Goal: Task Accomplishment & Management: Manage account settings

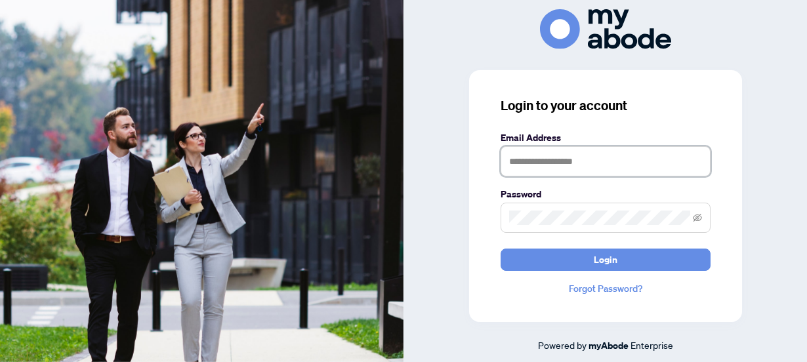
click at [549, 168] on input "text" at bounding box center [606, 161] width 210 height 30
drag, startPoint x: 538, startPoint y: 159, endPoint x: 455, endPoint y: 152, distance: 82.3
click at [455, 152] on div "**********" at bounding box center [606, 181] width 404 height 344
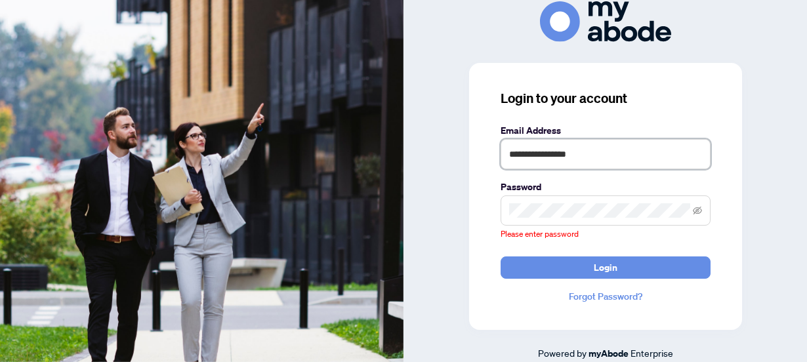
type input "**********"
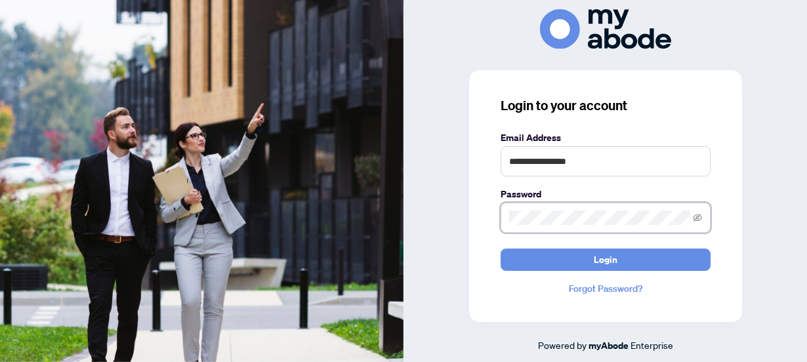
click at [501, 249] on button "Login" at bounding box center [606, 260] width 210 height 22
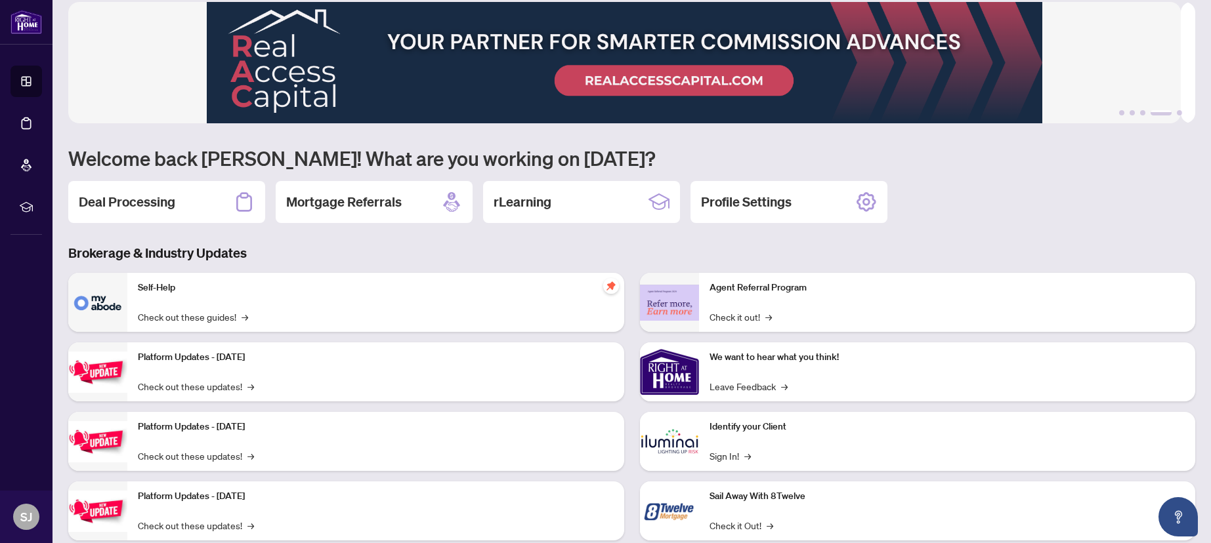
scroll to position [33, 0]
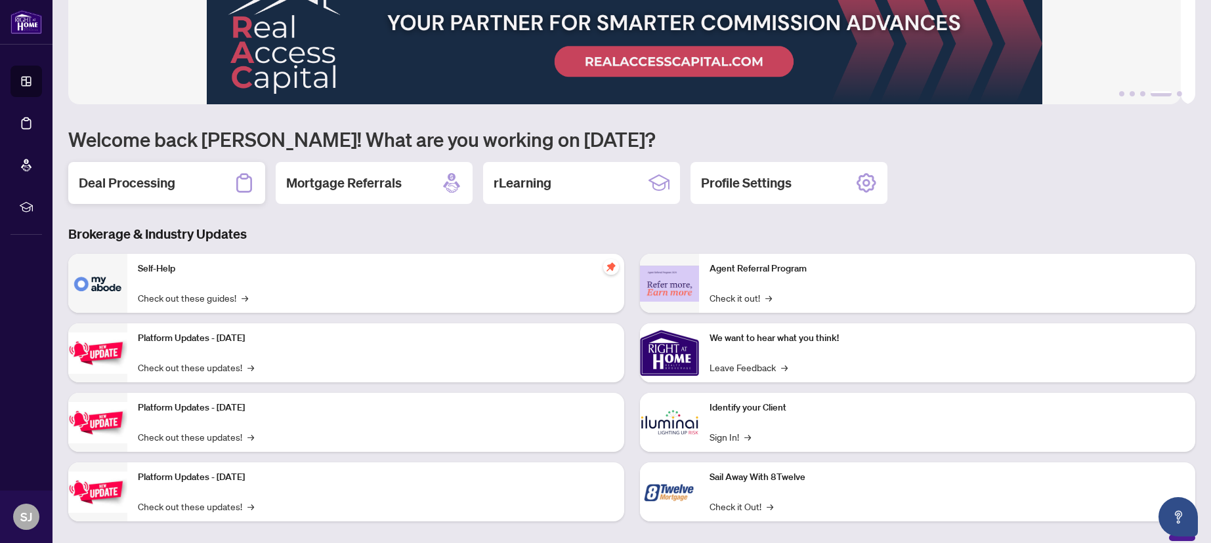
click at [98, 180] on h2 "Deal Processing" at bounding box center [127, 183] width 96 height 18
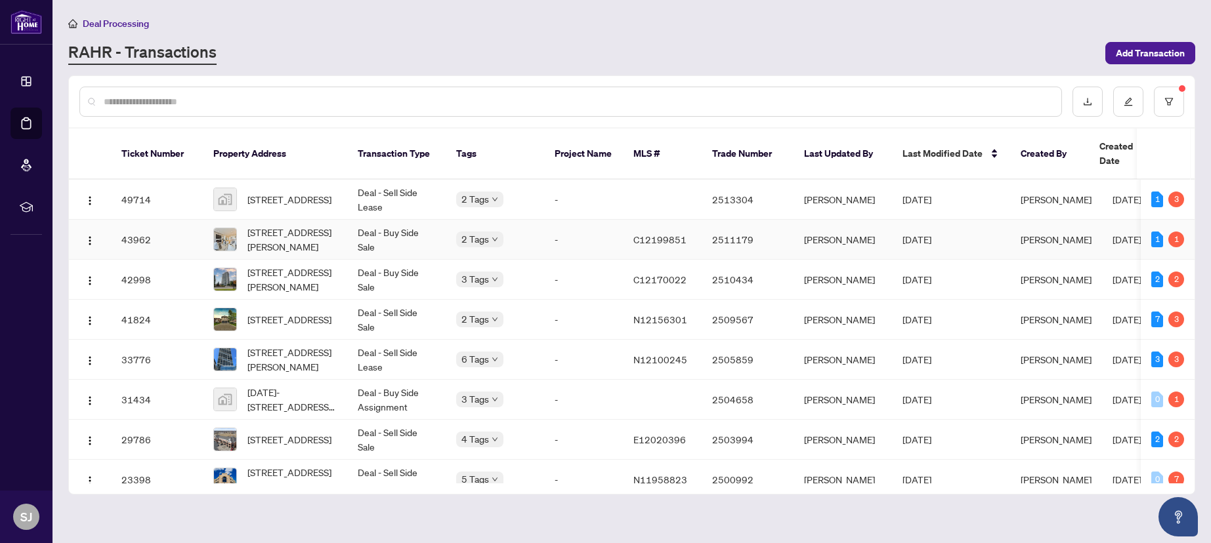
click at [627, 221] on td "C12199851" at bounding box center [662, 240] width 79 height 40
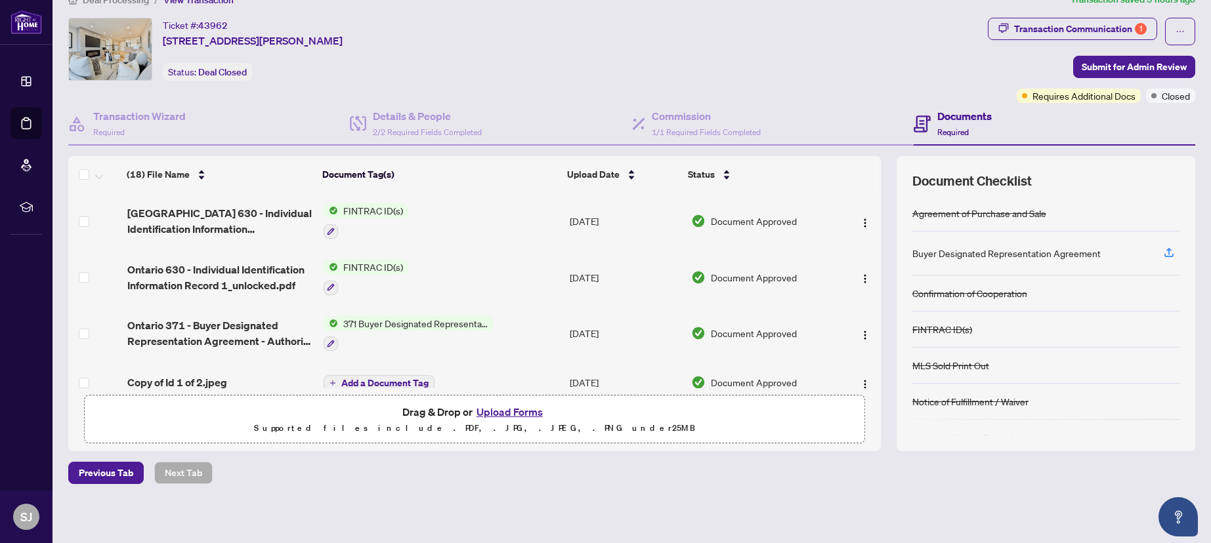
click at [517, 411] on button "Upload Forms" at bounding box center [510, 412] width 74 height 17
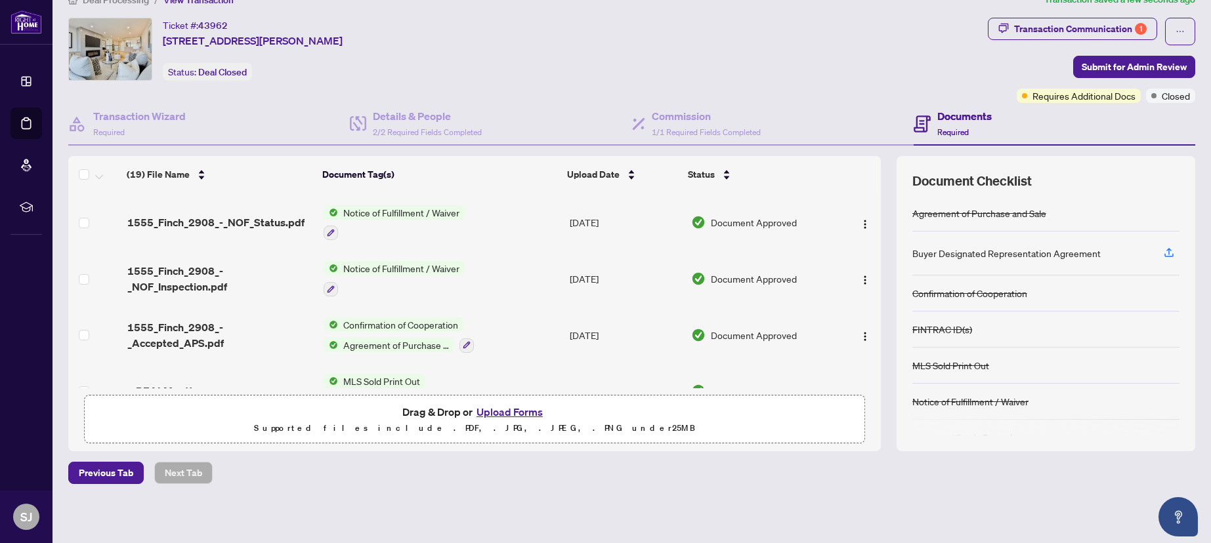
scroll to position [818, 0]
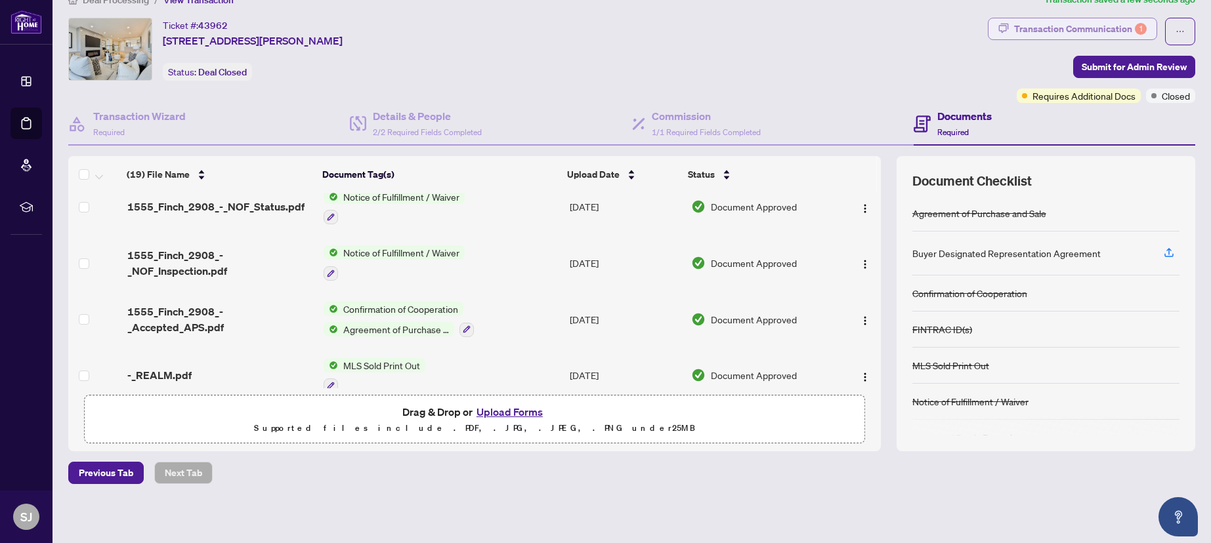
click at [1037, 30] on div "Transaction Communication 1" at bounding box center [1080, 28] width 133 height 21
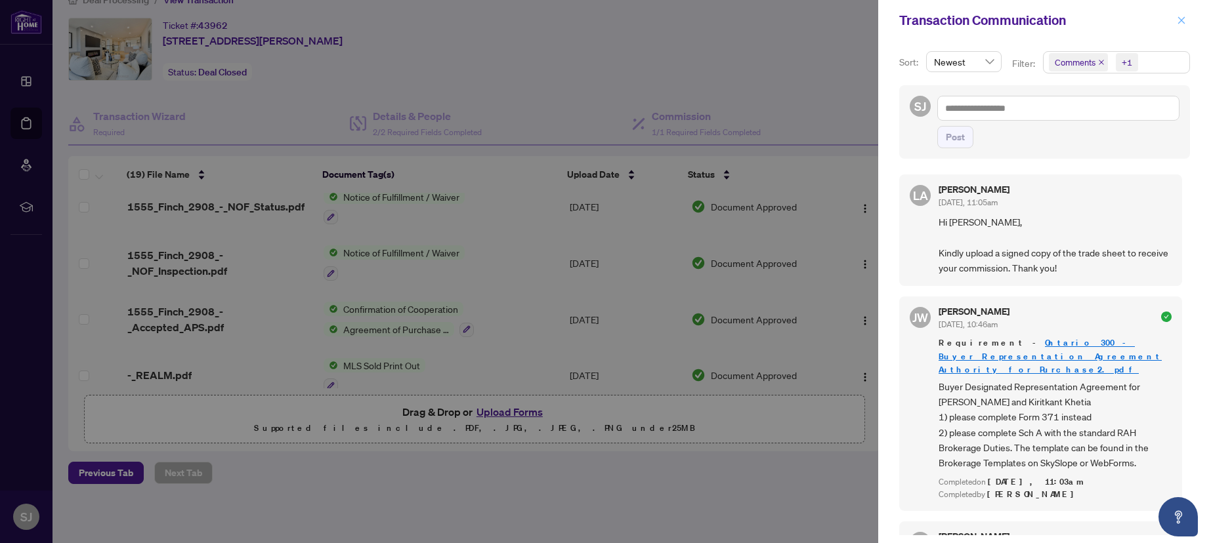
click at [1187, 17] on button "button" at bounding box center [1181, 20] width 17 height 16
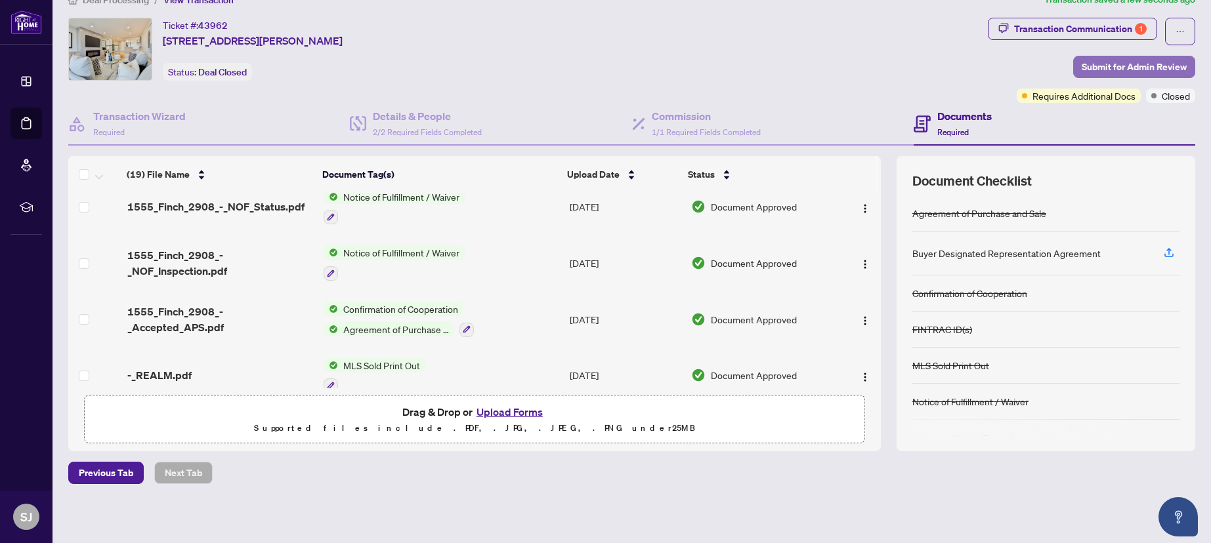
click at [1153, 62] on span "Submit for Admin Review" at bounding box center [1134, 66] width 105 height 21
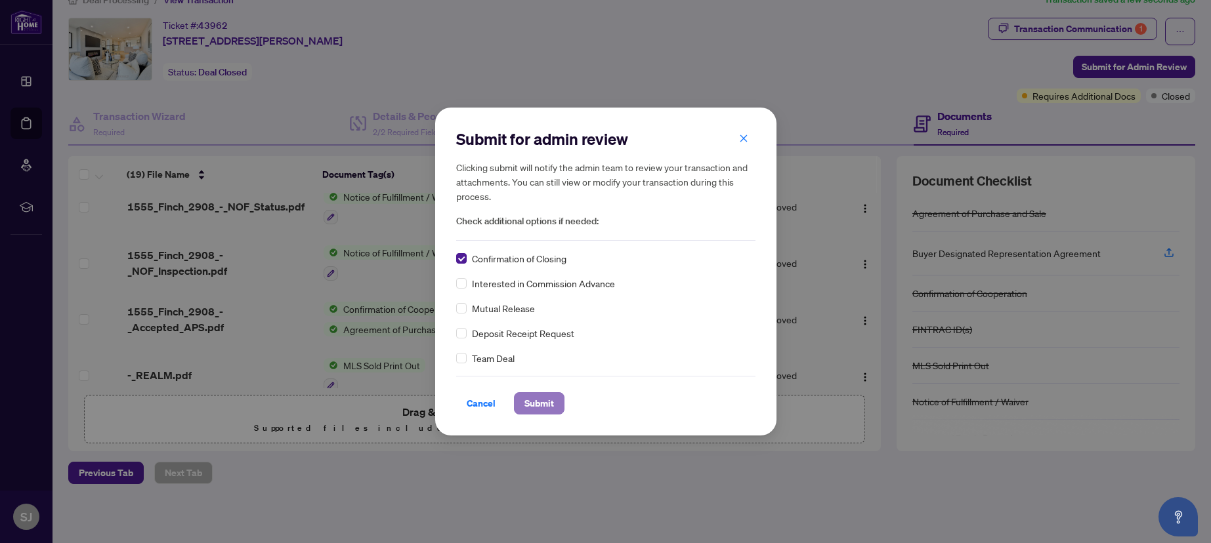
click at [530, 400] on span "Submit" at bounding box center [539, 403] width 30 height 21
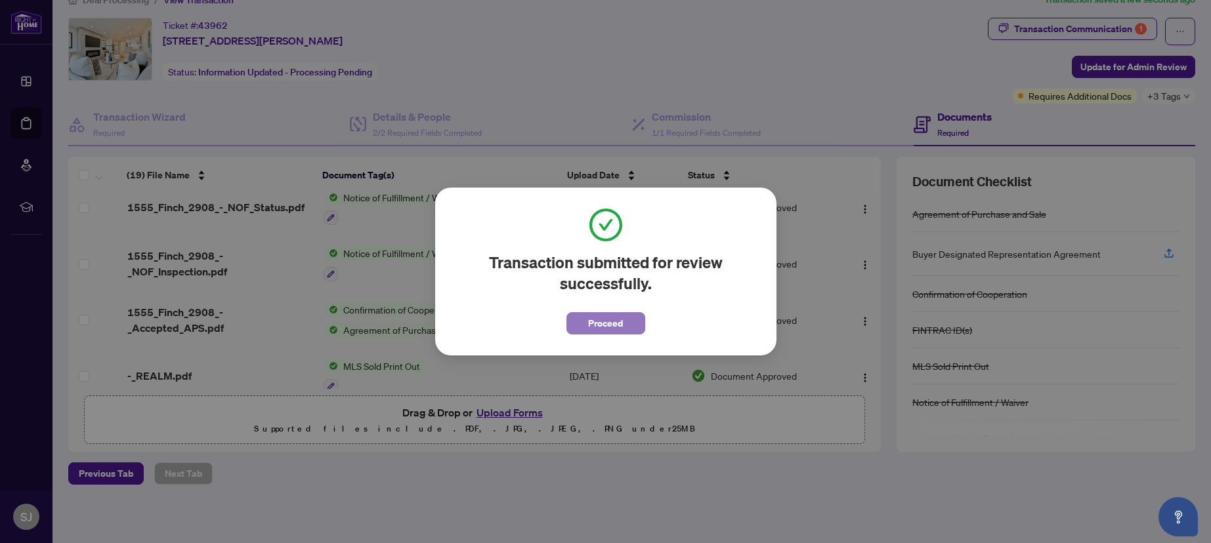
click at [592, 328] on span "Proceed" at bounding box center [605, 323] width 35 height 21
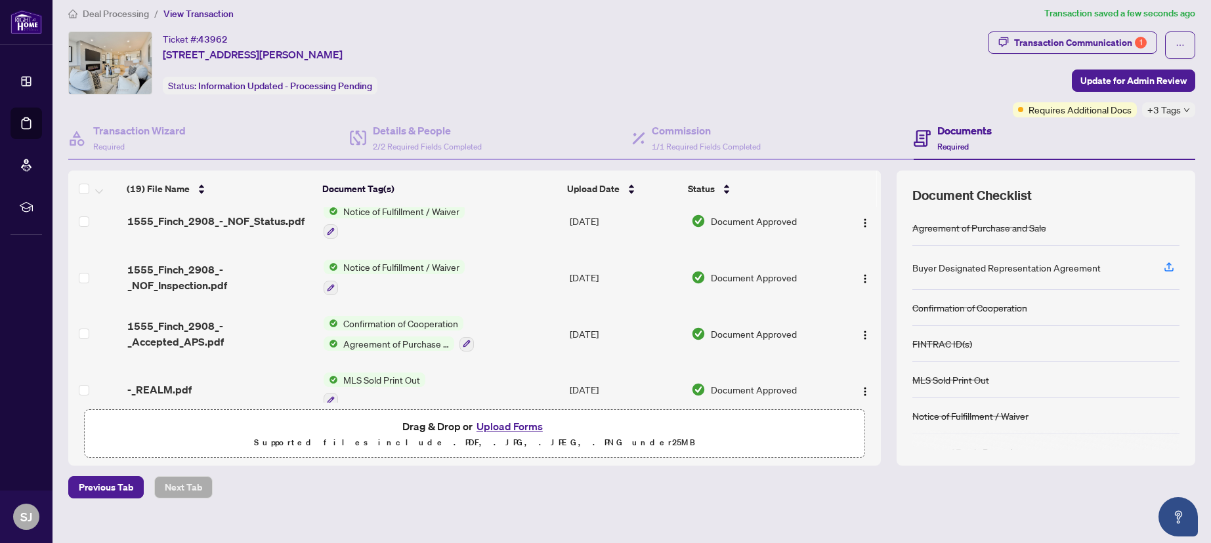
scroll to position [0, 0]
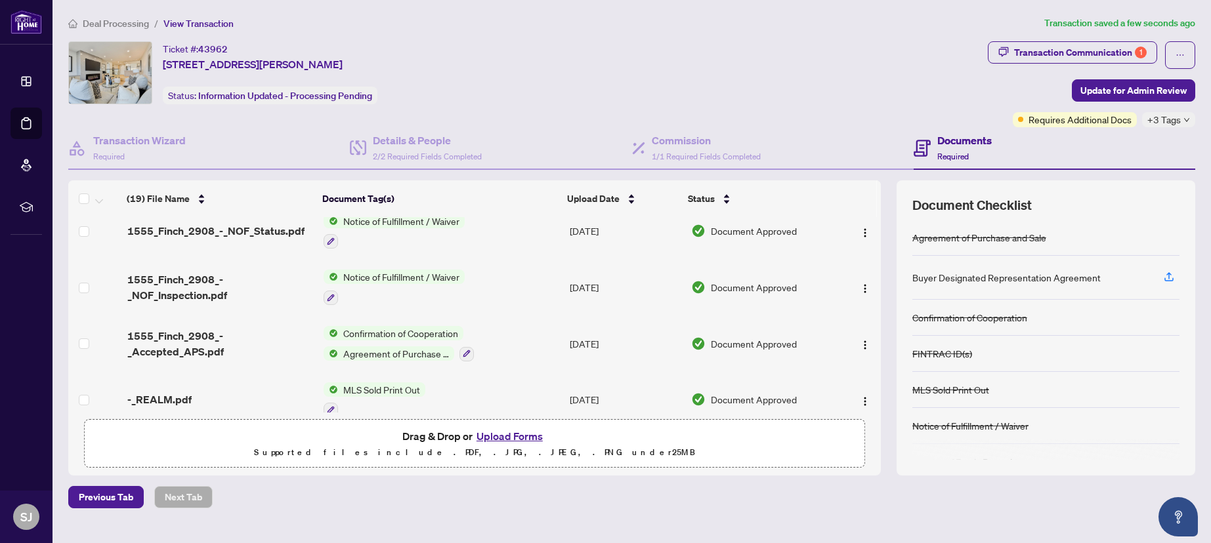
click at [132, 26] on span "Deal Processing" at bounding box center [116, 24] width 66 height 12
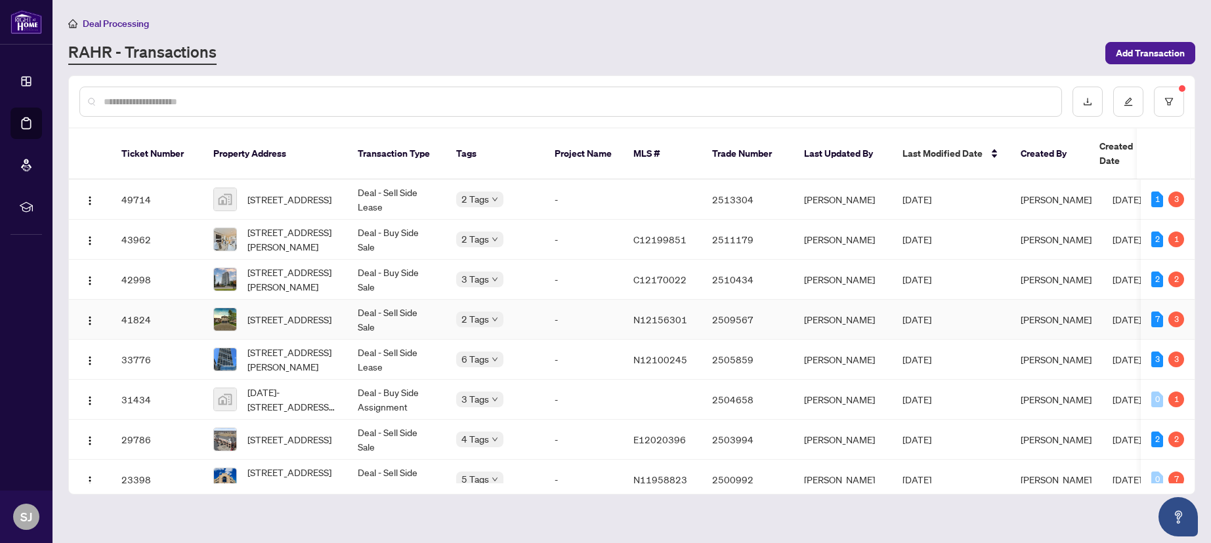
click at [575, 314] on td "-" at bounding box center [583, 320] width 79 height 40
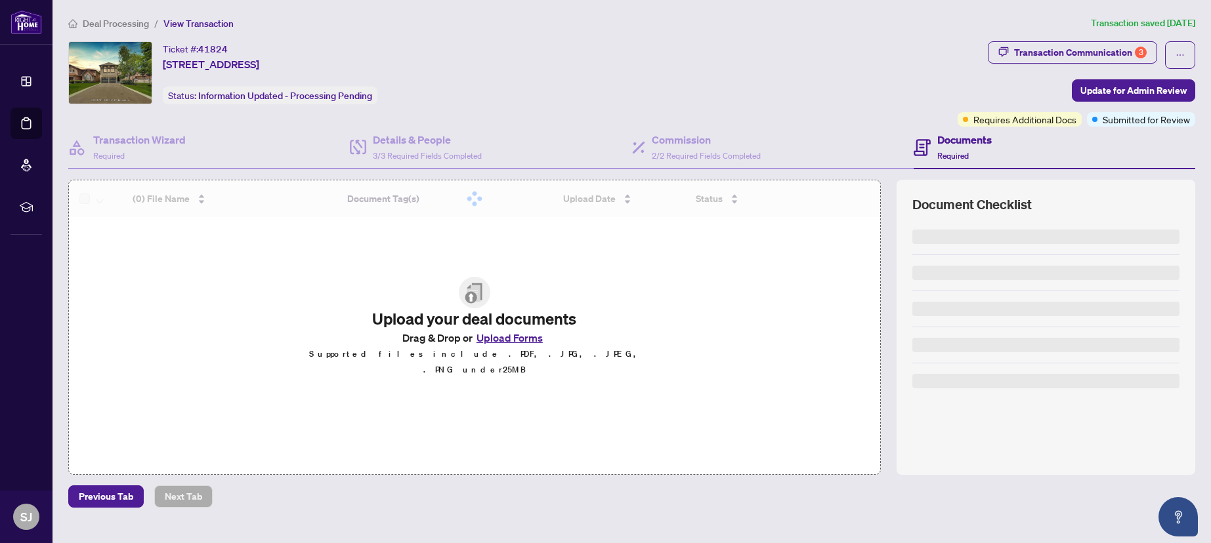
click at [506, 346] on button "Upload Forms" at bounding box center [510, 337] width 74 height 17
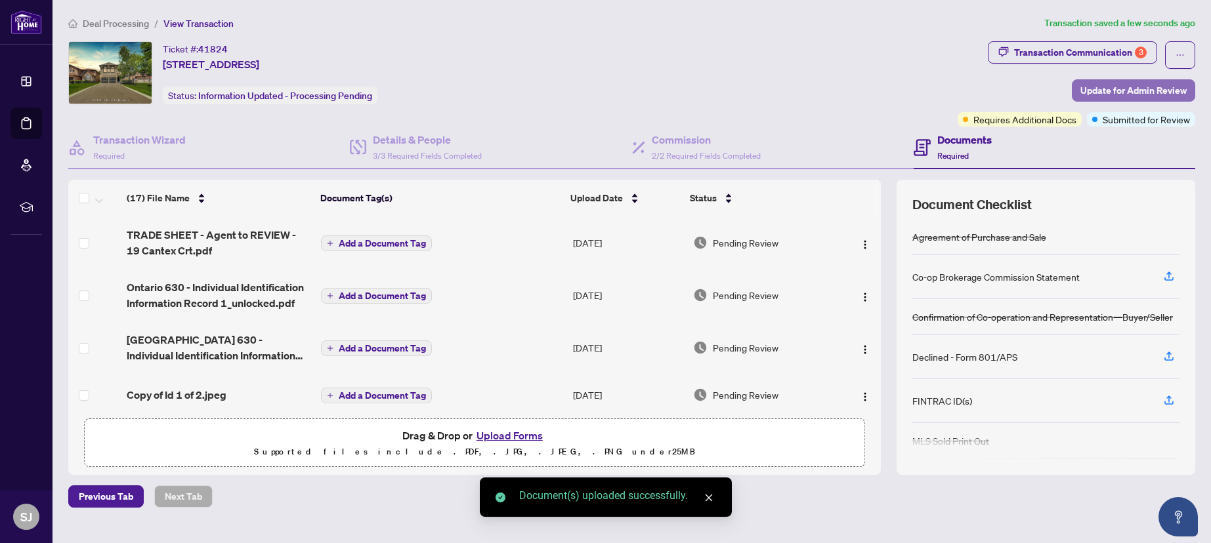
click at [1103, 92] on span "Update for Admin Review" at bounding box center [1133, 90] width 106 height 21
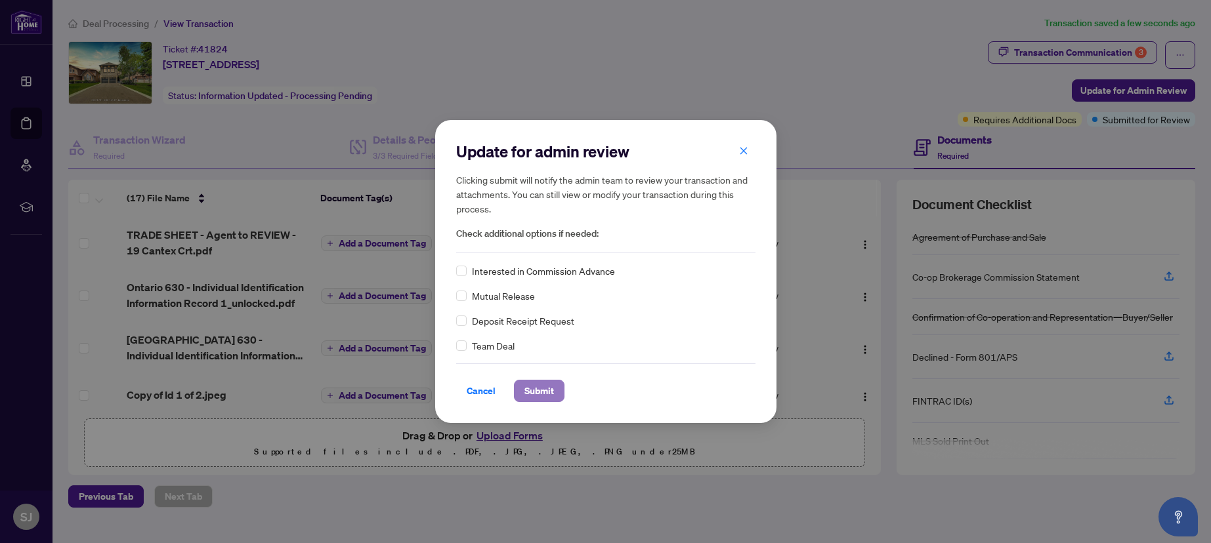
click at [545, 388] on span "Submit" at bounding box center [539, 391] width 30 height 21
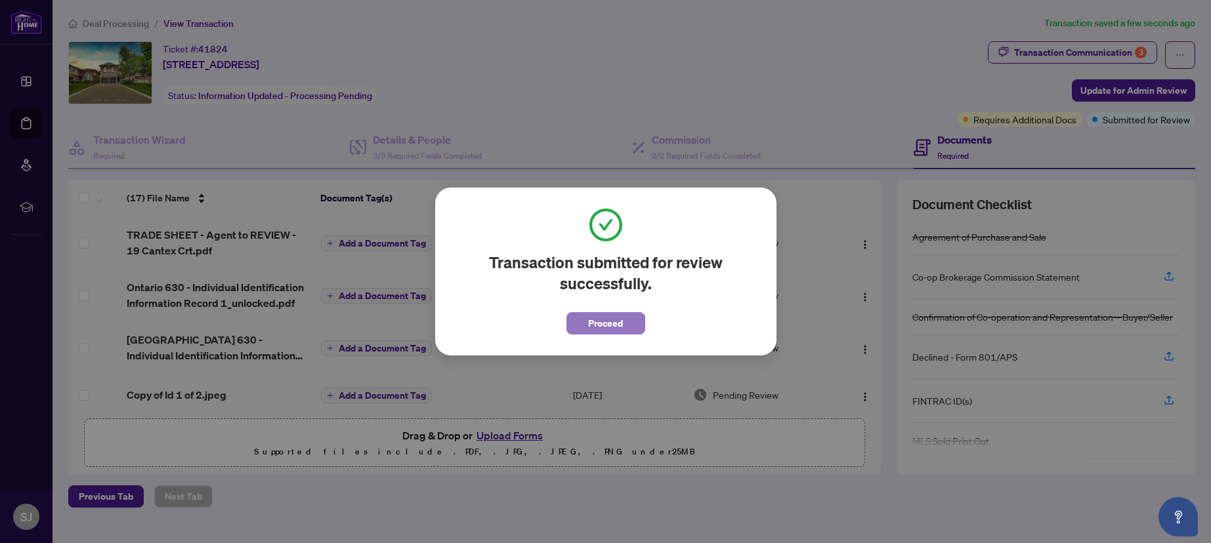
click at [593, 319] on span "Proceed" at bounding box center [605, 323] width 35 height 21
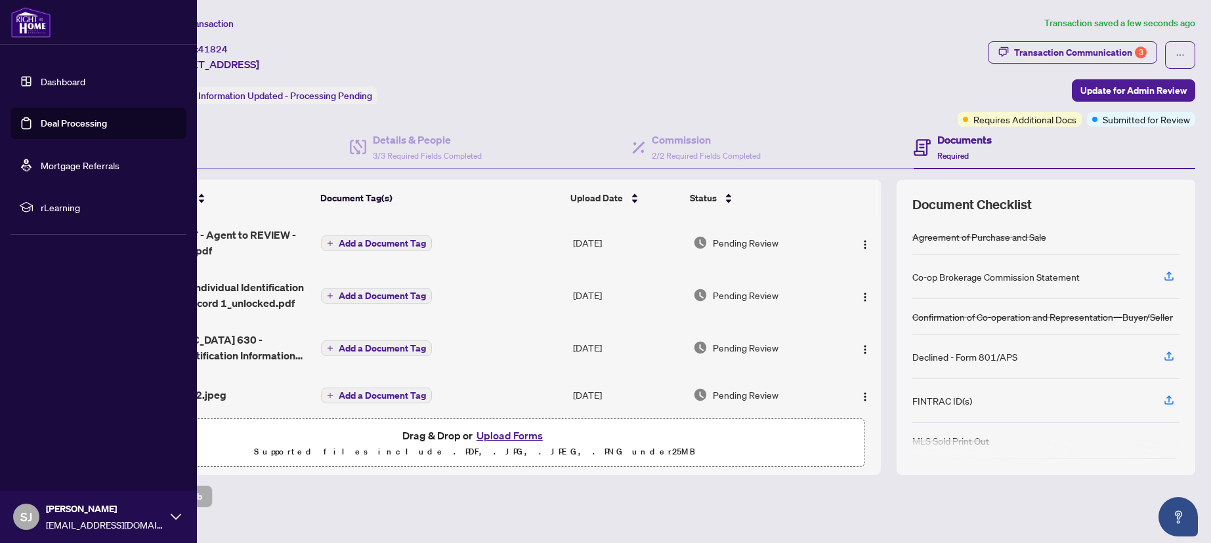
click at [60, 87] on link "Dashboard" at bounding box center [63, 81] width 45 height 12
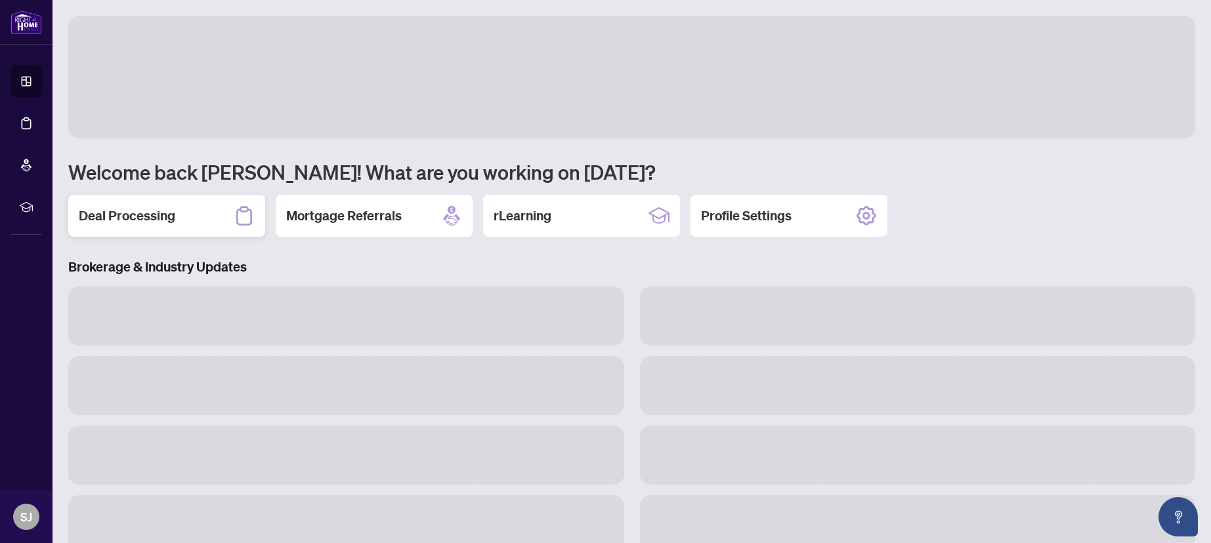
click at [188, 213] on div "Deal Processing" at bounding box center [166, 216] width 197 height 42
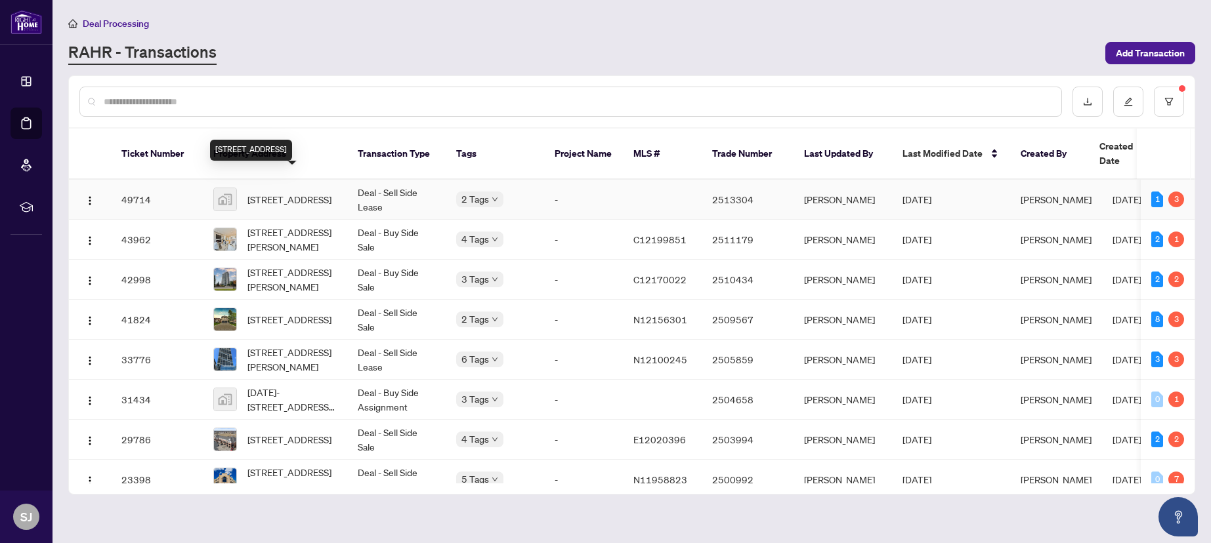
click at [314, 192] on span "[STREET_ADDRESS]" at bounding box center [289, 199] width 84 height 14
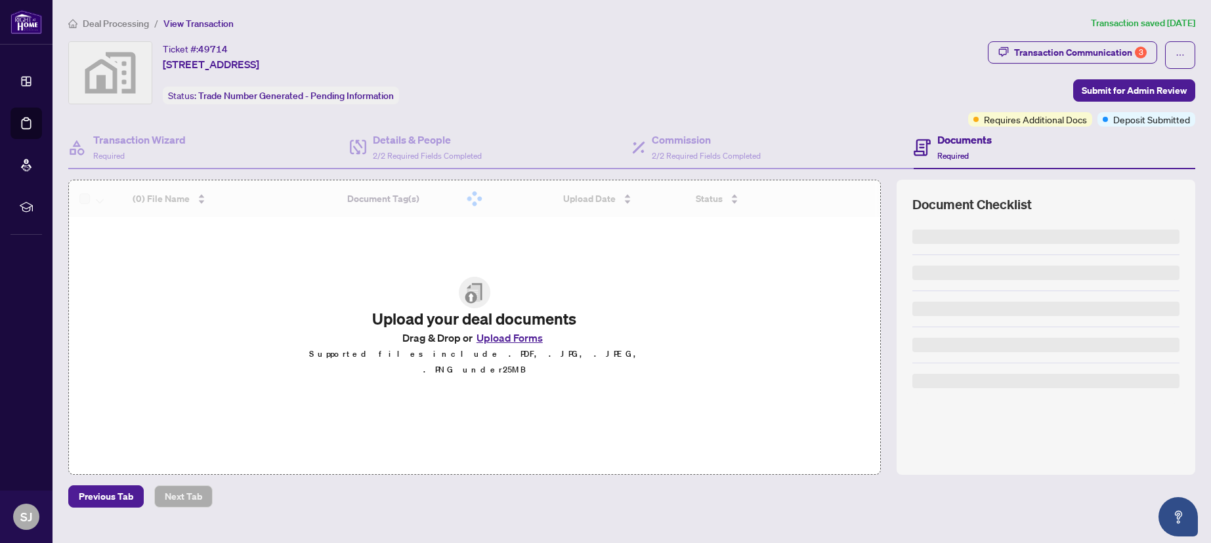
click at [526, 346] on button "Upload Forms" at bounding box center [510, 337] width 74 height 17
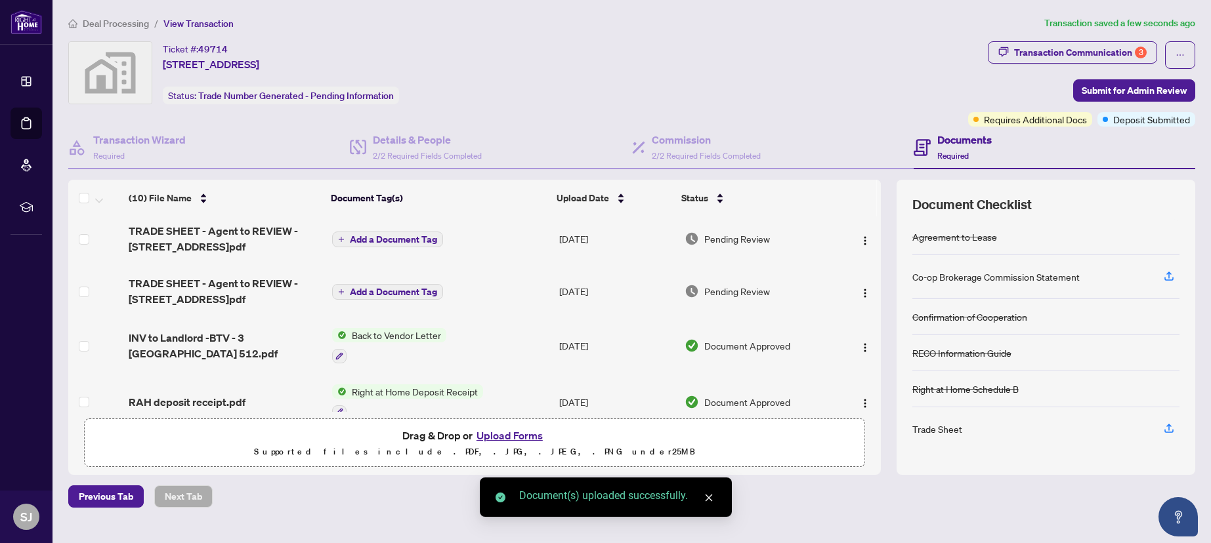
scroll to position [358, 0]
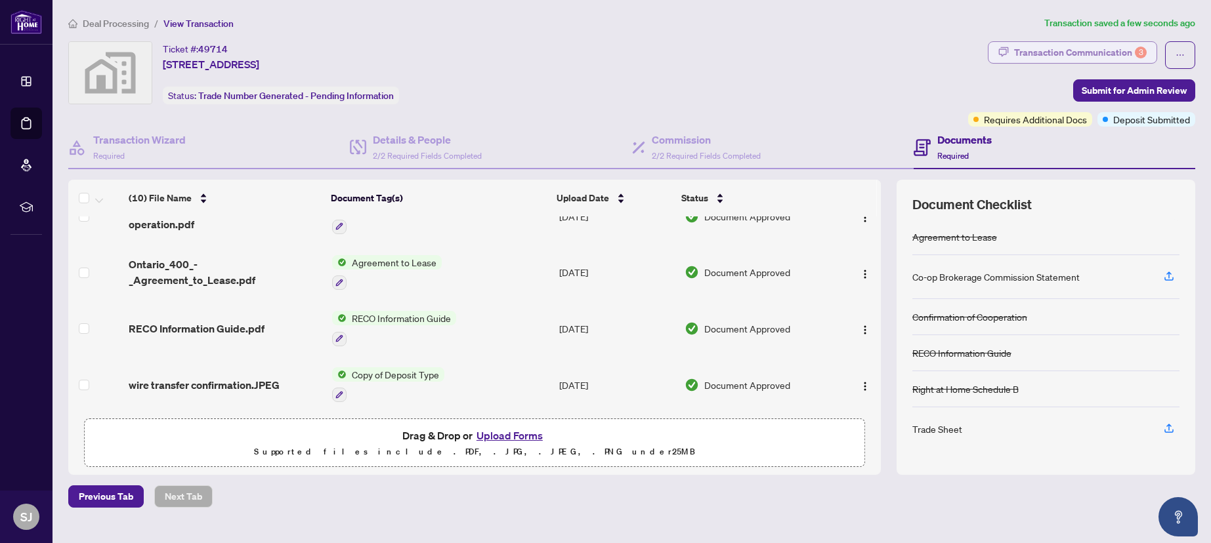
click at [1045, 50] on div "Transaction Communication 3" at bounding box center [1080, 52] width 133 height 21
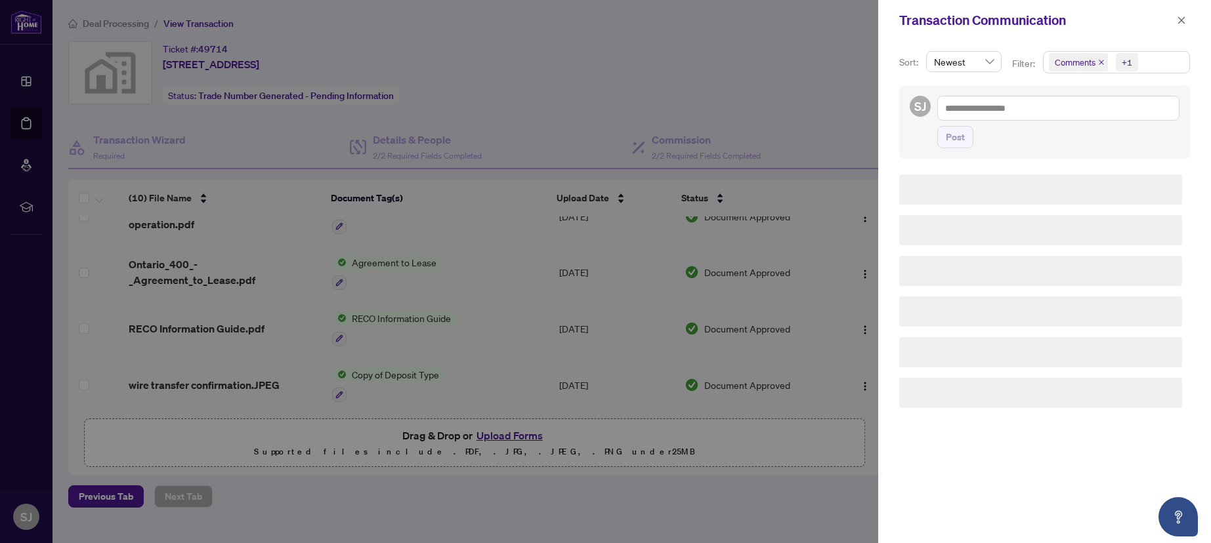
click at [1099, 61] on icon "close" at bounding box center [1101, 62] width 5 height 5
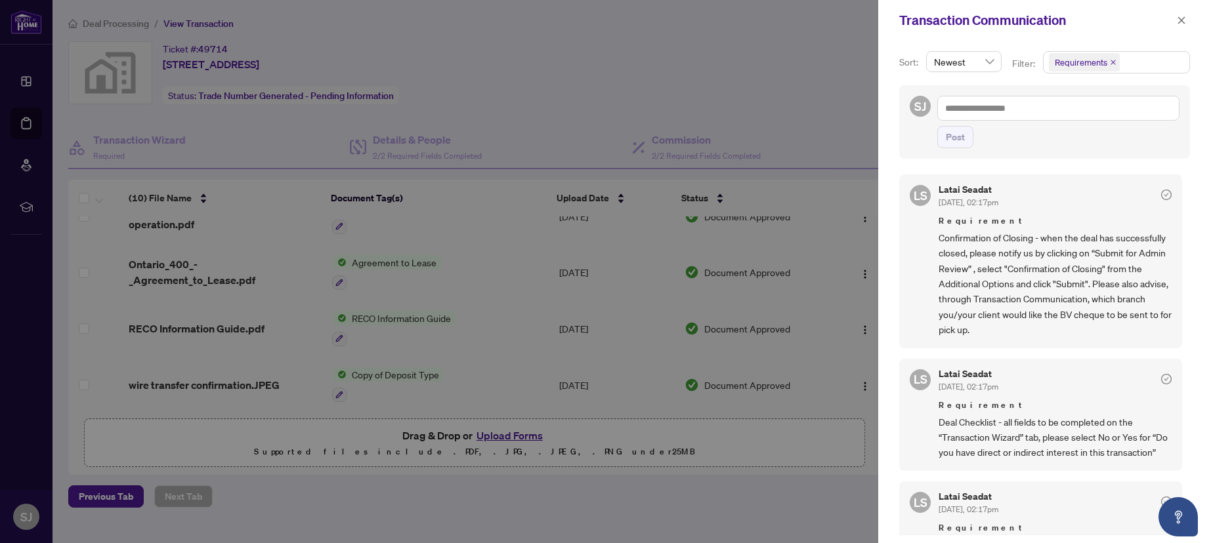
scroll to position [0, 0]
click at [1183, 20] on icon "close" at bounding box center [1181, 20] width 9 height 9
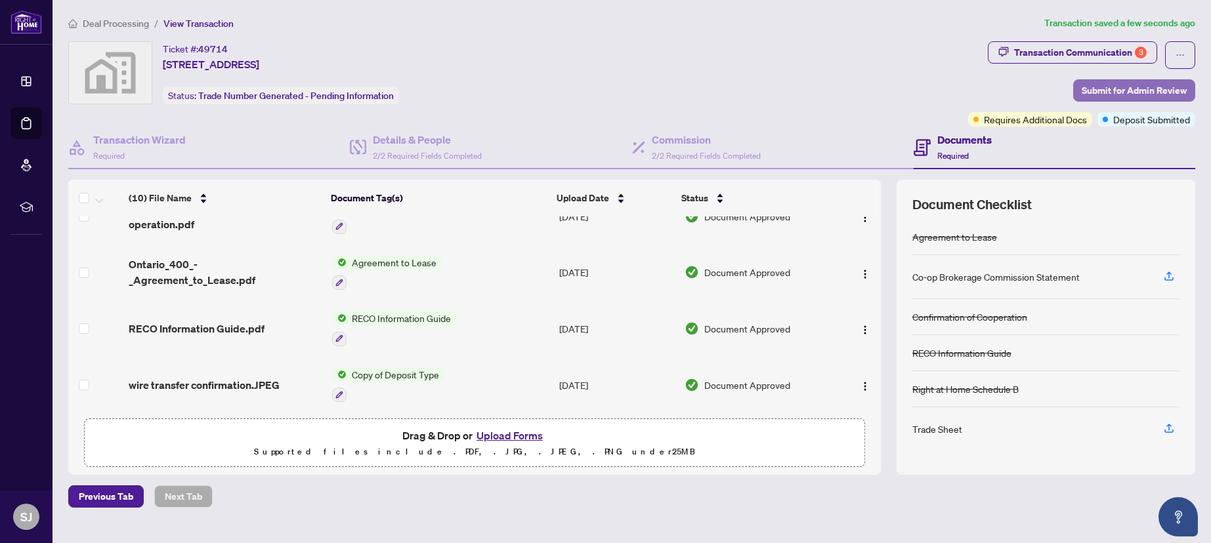
click at [1121, 88] on span "Submit for Admin Review" at bounding box center [1134, 90] width 105 height 21
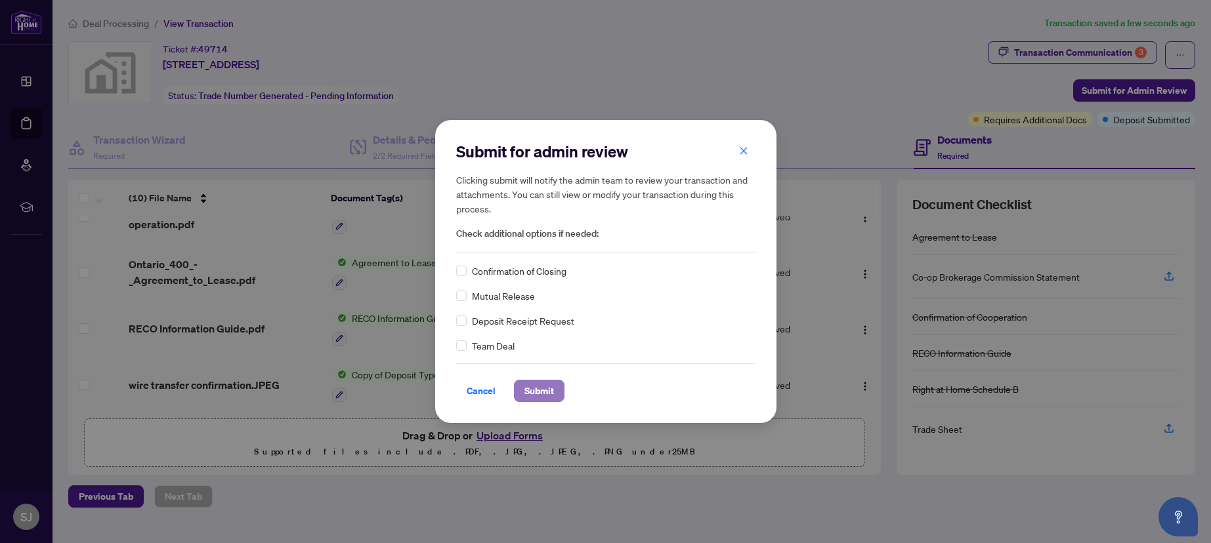
click at [550, 392] on span "Submit" at bounding box center [539, 391] width 30 height 21
